Goal: Task Accomplishment & Management: Manage account settings

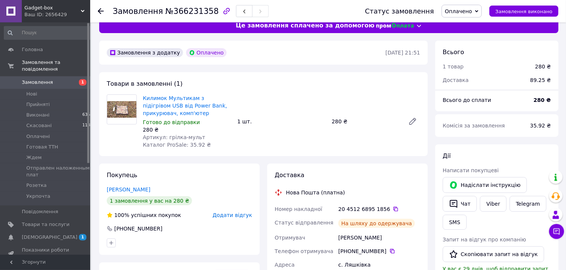
scroll to position [10, 0]
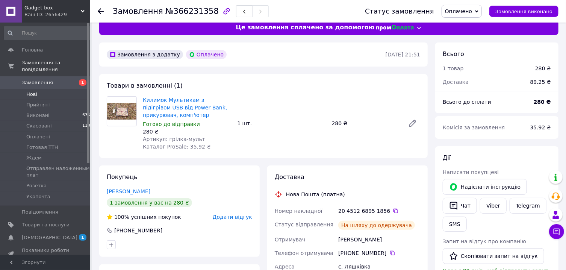
click at [58, 93] on li "Нові 1" at bounding box center [48, 94] width 97 height 11
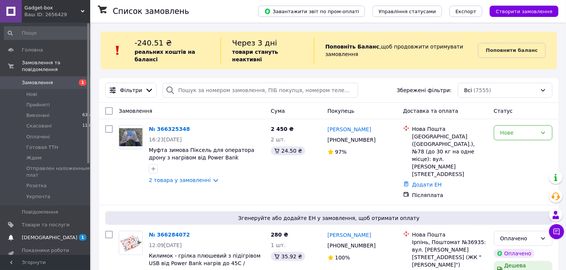
click at [69, 235] on span "[DEMOGRAPHIC_DATA]" at bounding box center [46, 237] width 48 height 7
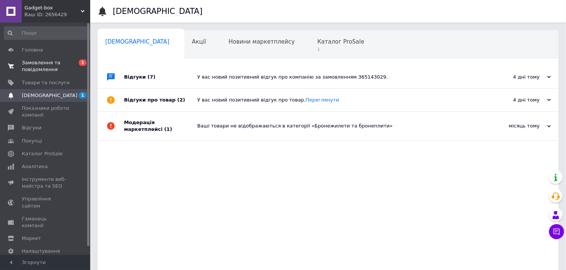
click at [64, 73] on span "Замовлення та повідомлення" at bounding box center [46, 66] width 48 height 14
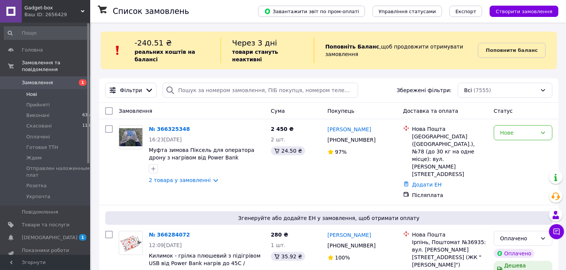
click at [66, 93] on li "Нові 1" at bounding box center [48, 94] width 97 height 11
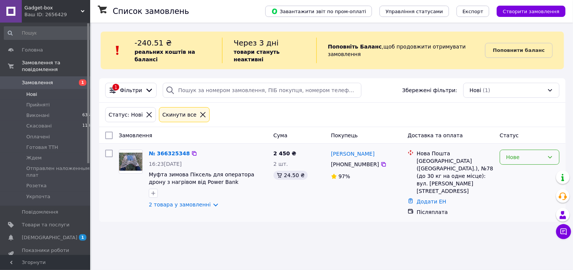
click at [546, 154] on div "Нове" at bounding box center [530, 157] width 60 height 15
click at [532, 174] on li "Прийнято" at bounding box center [529, 175] width 59 height 14
click at [188, 206] on link "2 товара у замовленні" at bounding box center [180, 204] width 62 height 6
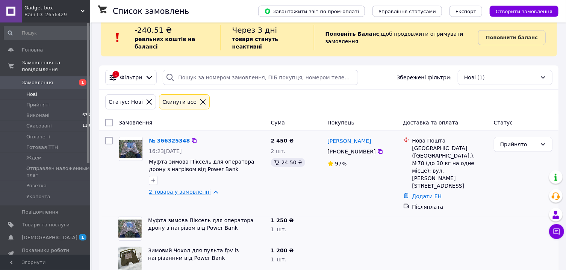
scroll to position [14, 0]
click at [172, 139] on link "№ 366325348" at bounding box center [169, 140] width 41 height 6
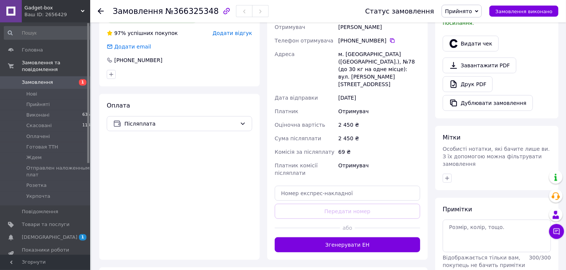
scroll to position [250, 0]
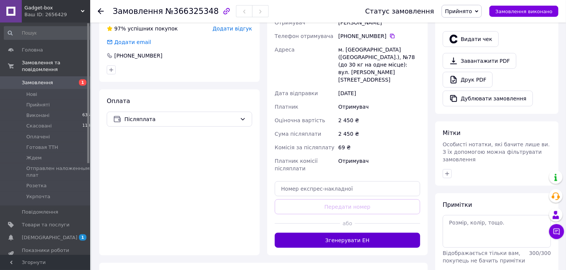
click at [358, 233] on button "Згенерувати ЕН" at bounding box center [347, 240] width 145 height 15
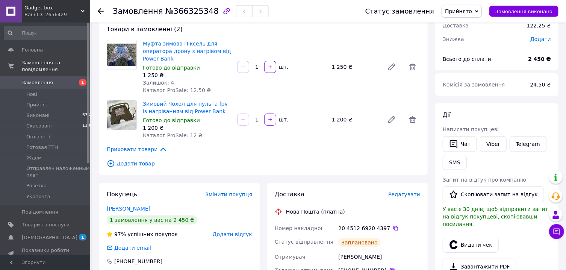
scroll to position [0, 0]
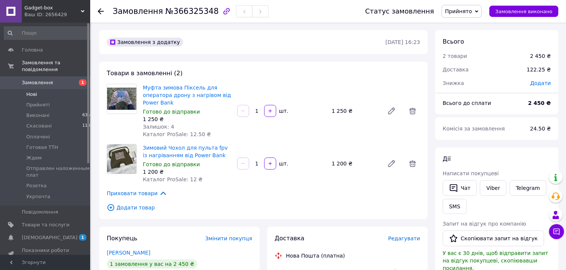
click at [44, 93] on li "Нові 1" at bounding box center [48, 94] width 97 height 11
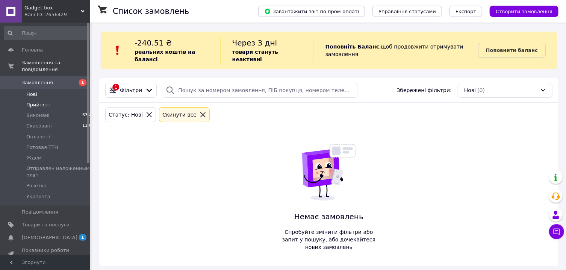
click at [58, 105] on li "Прийняті 1" at bounding box center [48, 105] width 97 height 11
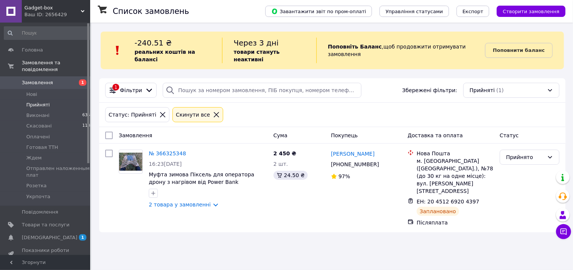
click at [54, 106] on li "Прийняті 1" at bounding box center [48, 105] width 97 height 11
click at [56, 136] on li "Оплачені 2" at bounding box center [48, 137] width 97 height 11
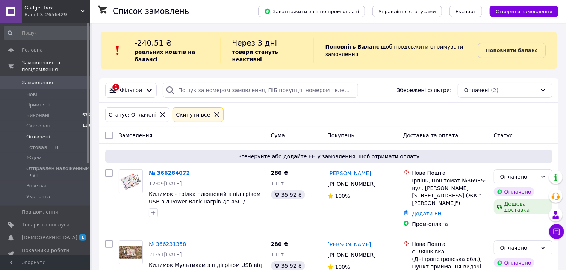
scroll to position [46, 0]
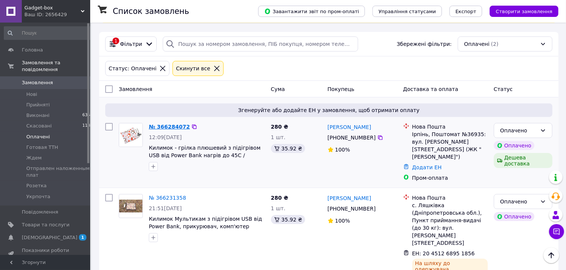
click at [159, 127] on link "№ 366284072" at bounding box center [169, 127] width 41 height 6
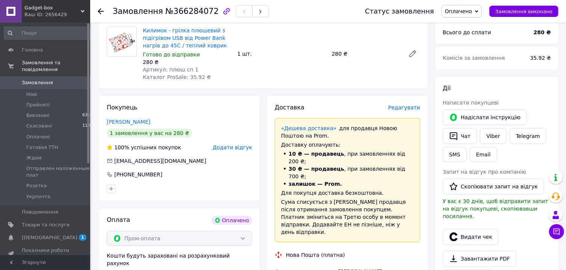
scroll to position [263, 0]
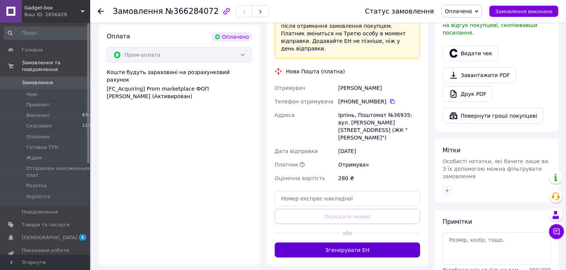
click at [369, 242] on button "Згенерувати ЕН" at bounding box center [347, 249] width 145 height 15
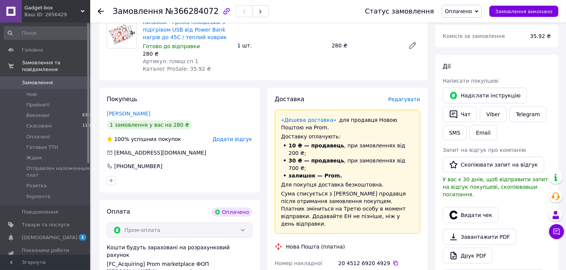
scroll to position [87, 0]
drag, startPoint x: 373, startPoint y: 250, endPoint x: 381, endPoint y: 249, distance: 7.9
click at [381, 260] on div "20 4512 6920 4929" at bounding box center [379, 264] width 82 height 8
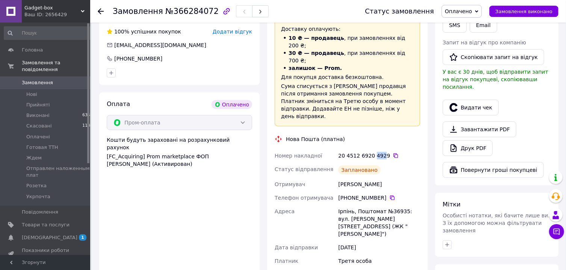
scroll to position [193, 0]
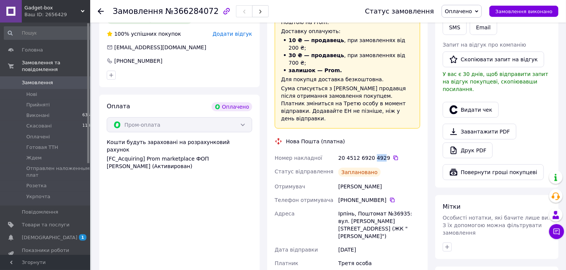
click at [478, 10] on span "Оплачено" at bounding box center [462, 11] width 40 height 13
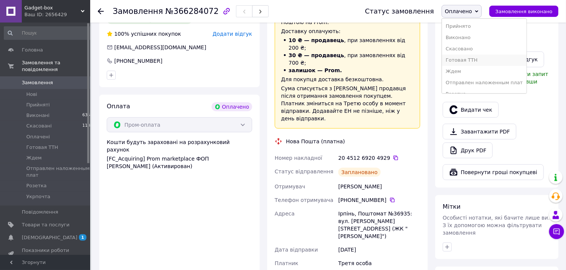
click at [494, 61] on li "Готовая ТТН" at bounding box center [484, 59] width 85 height 11
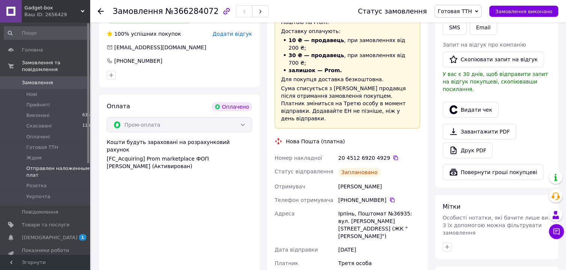
click at [55, 171] on span "Отправлен наложенным плат" at bounding box center [58, 172] width 64 height 14
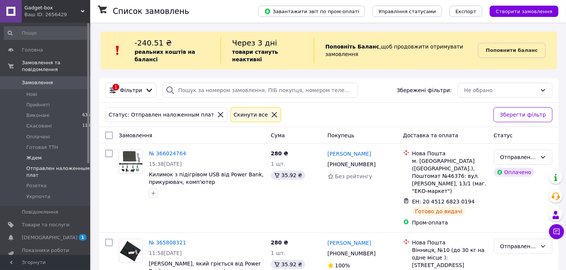
click at [44, 159] on li "Ждем 4" at bounding box center [48, 158] width 97 height 11
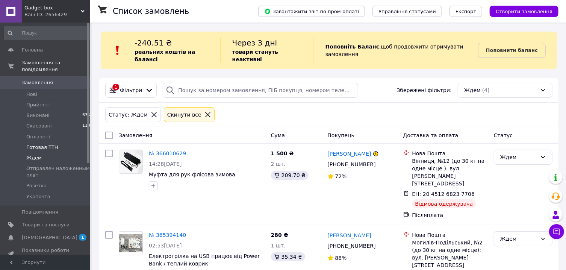
click at [44, 147] on span "Готовая ТТН" at bounding box center [42, 147] width 32 height 7
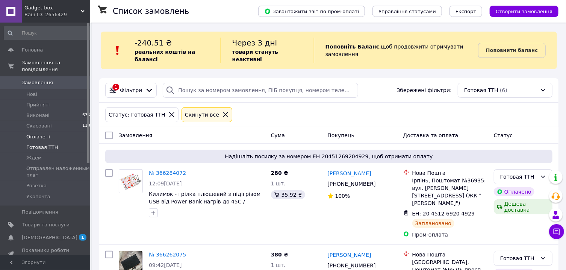
click at [71, 137] on li "Оплачені 2" at bounding box center [48, 137] width 97 height 11
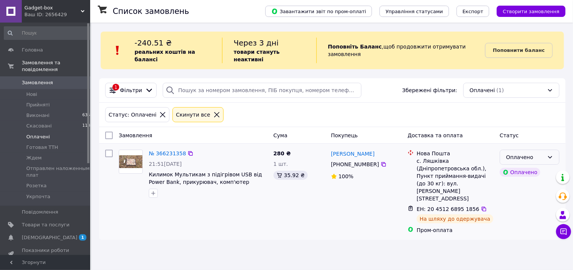
click at [540, 159] on div "Оплачено" at bounding box center [525, 157] width 38 height 8
click at [539, 216] on li "Готовая ТТН" at bounding box center [529, 215] width 59 height 14
click at [47, 106] on span "Прийняті" at bounding box center [37, 104] width 23 height 7
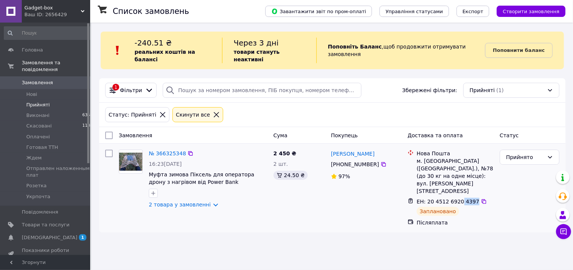
drag, startPoint x: 461, startPoint y: 188, endPoint x: 474, endPoint y: 188, distance: 12.8
click at [474, 197] on div "ЕН: 20 4512 6920 4397" at bounding box center [448, 201] width 64 height 9
click at [522, 159] on div "Прийнято" at bounding box center [525, 157] width 38 height 8
click at [519, 215] on li "Готовая ТТН" at bounding box center [529, 215] width 59 height 14
click at [70, 138] on li "Оплачені 2" at bounding box center [48, 137] width 97 height 11
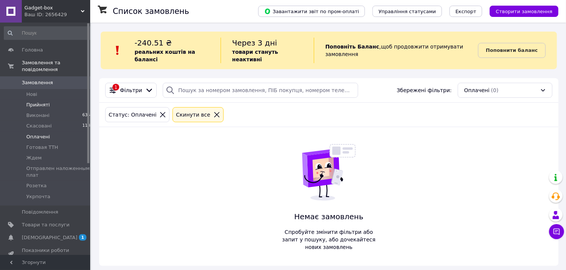
click at [59, 106] on li "Прийняті 1" at bounding box center [48, 105] width 97 height 11
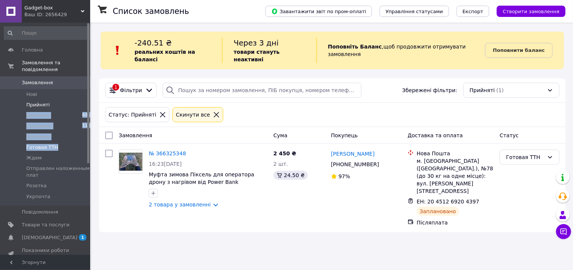
drag, startPoint x: 59, startPoint y: 106, endPoint x: 68, endPoint y: 147, distance: 41.9
click at [68, 147] on ul "Нові 0 Прийняті 1 Виконані 6351 Скасовані 1186 Оплачені 2 Готовая ТТН 6 Ждем 4 …" at bounding box center [48, 147] width 97 height 116
click at [68, 147] on li "Готовая ТТН 6" at bounding box center [48, 147] width 97 height 11
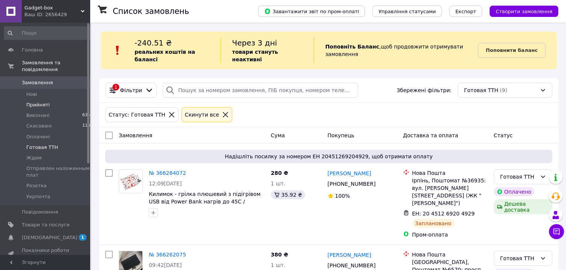
click at [44, 102] on span "Прийняті" at bounding box center [37, 104] width 23 height 7
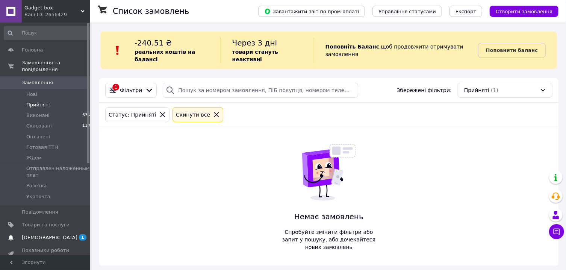
click at [61, 238] on span "[DEMOGRAPHIC_DATA]" at bounding box center [46, 237] width 48 height 7
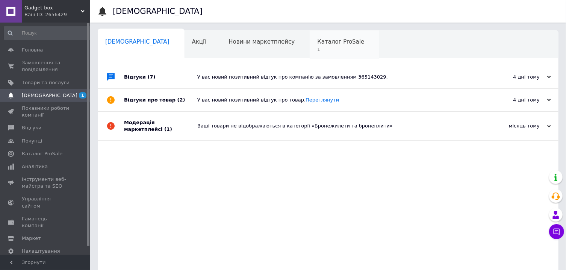
click at [317, 48] on span "1" at bounding box center [340, 50] width 47 height 6
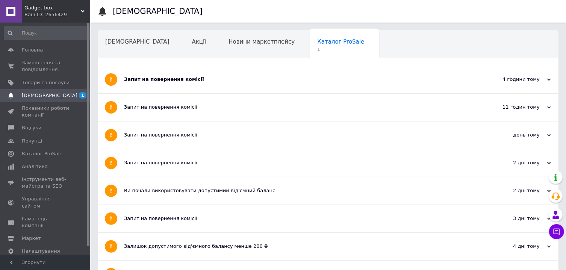
click at [265, 75] on div "Запит на повернення комісії" at bounding box center [300, 79] width 352 height 27
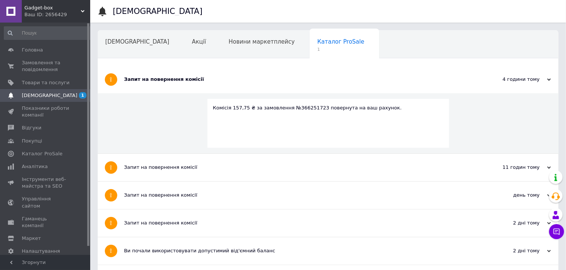
click at [265, 75] on div "Запит на повернення комісії" at bounding box center [300, 79] width 352 height 27
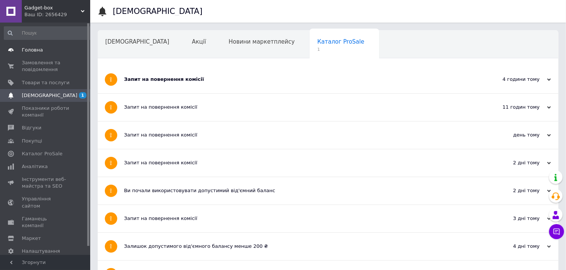
click at [38, 46] on link "Головна" at bounding box center [48, 50] width 97 height 13
